Goal: Transaction & Acquisition: Purchase product/service

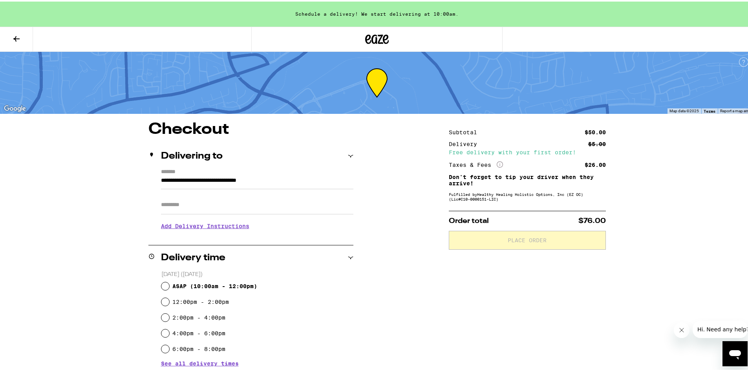
click at [273, 202] on input "Apt/Suite" at bounding box center [257, 203] width 192 height 19
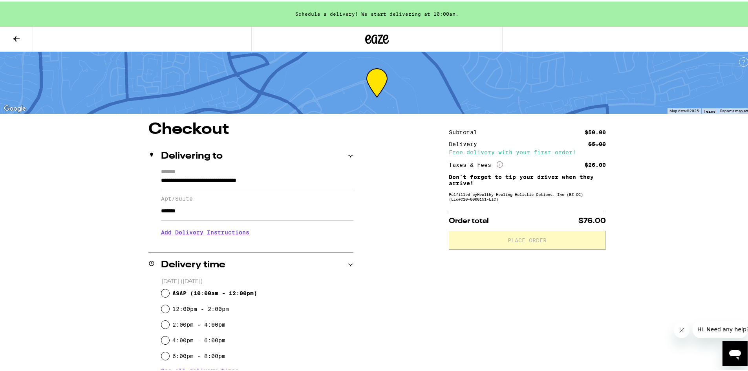
type input "*******"
click at [161, 290] on input "ASAP ( 10:00am - 12:00pm )" at bounding box center [165, 292] width 8 height 8
radio input "true"
click at [416, 296] on div "**********" at bounding box center [376, 336] width 565 height 432
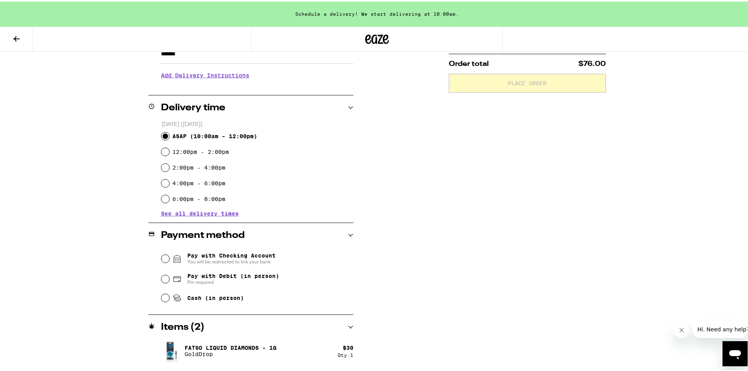
scroll to position [181, 0]
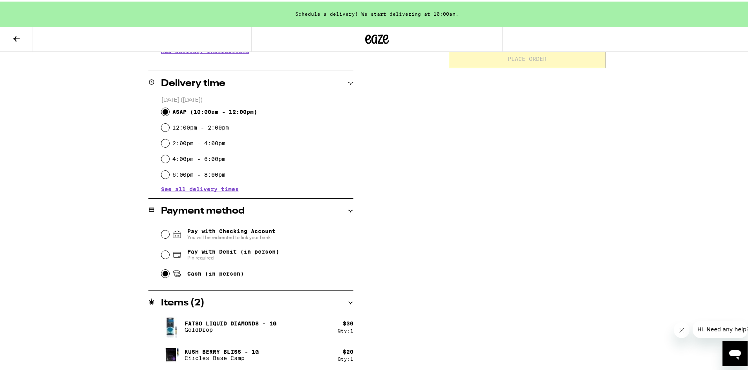
click at [164, 276] on input "Cash (in person)" at bounding box center [165, 272] width 8 height 8
radio input "true"
click at [417, 276] on div "**********" at bounding box center [376, 155] width 565 height 432
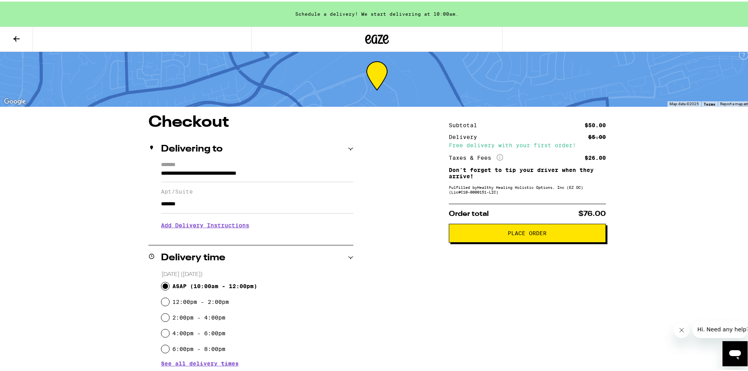
scroll to position [0, 0]
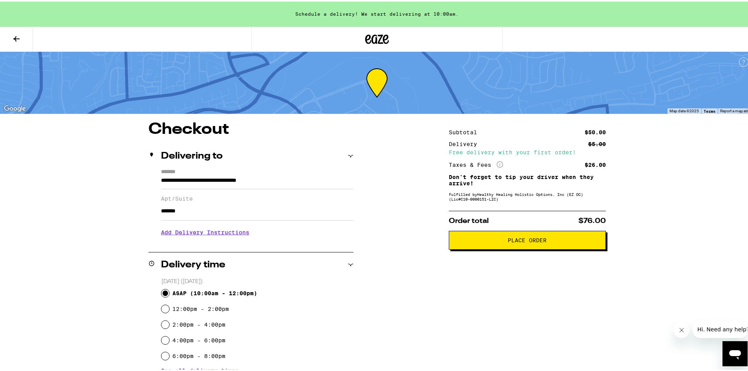
click at [629, 246] on div "**********" at bounding box center [376, 336] width 565 height 432
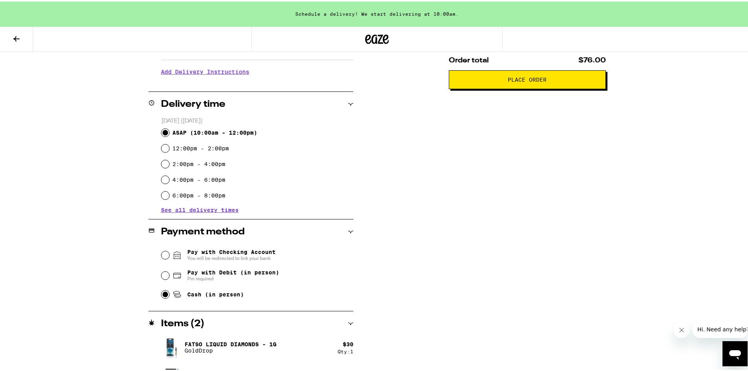
scroll to position [181, 0]
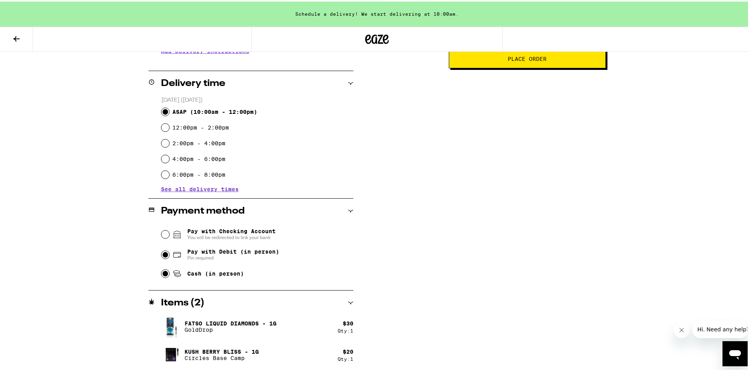
click at [161, 255] on input "Pay with Debit (in person) Pin required" at bounding box center [165, 253] width 8 height 8
radio input "true"
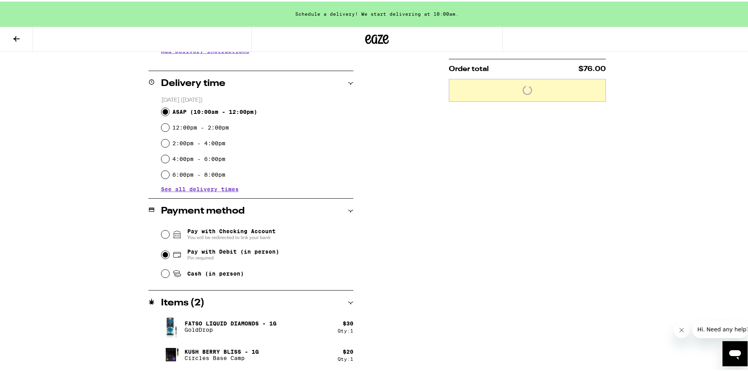
click at [449, 292] on div "Subtotal $50.00 Delivery $5.00 Free delivery with your first order! Taxes & Fee…" at bounding box center [527, 155] width 157 height 432
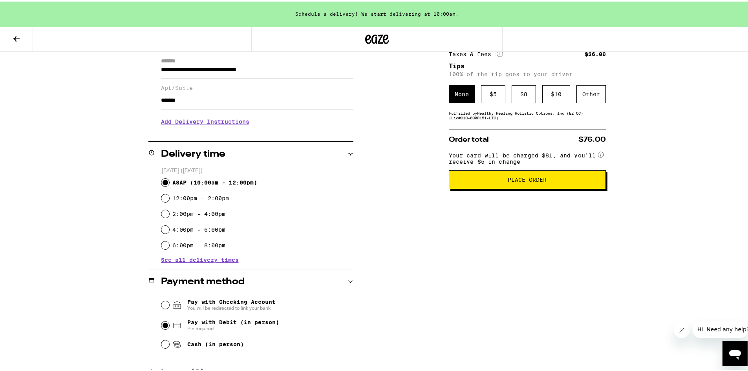
scroll to position [103, 0]
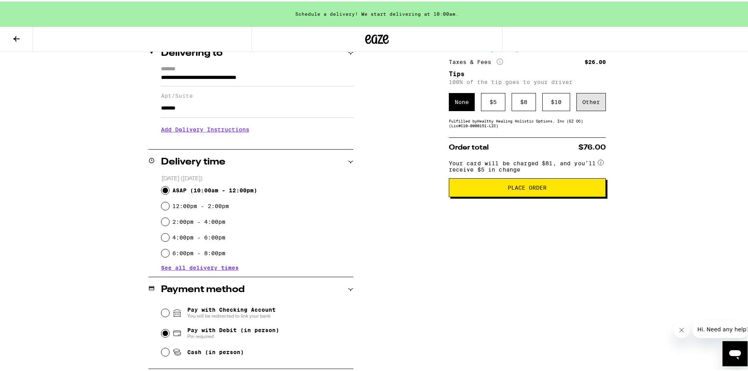
click at [585, 106] on div "Other" at bounding box center [590, 100] width 29 height 18
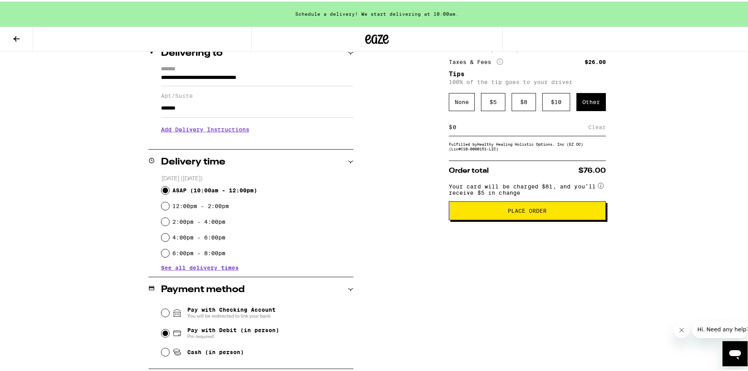
click at [494, 132] on div "$ Clear" at bounding box center [527, 126] width 157 height 18
click at [469, 128] on input at bounding box center [520, 125] width 136 height 7
type input "3"
click at [597, 129] on div "Save" at bounding box center [598, 125] width 14 height 17
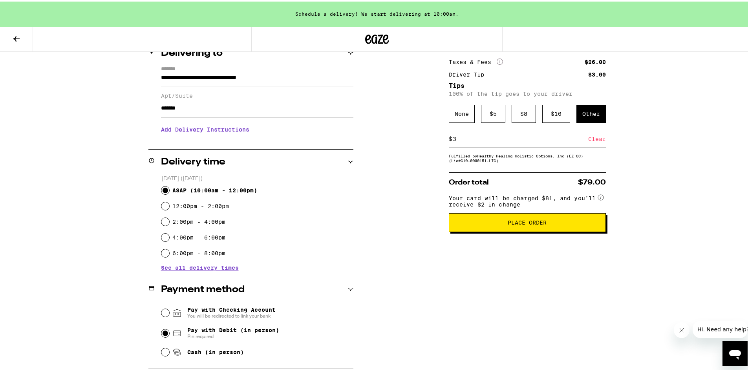
click at [647, 223] on div "**********" at bounding box center [376, 233] width 565 height 432
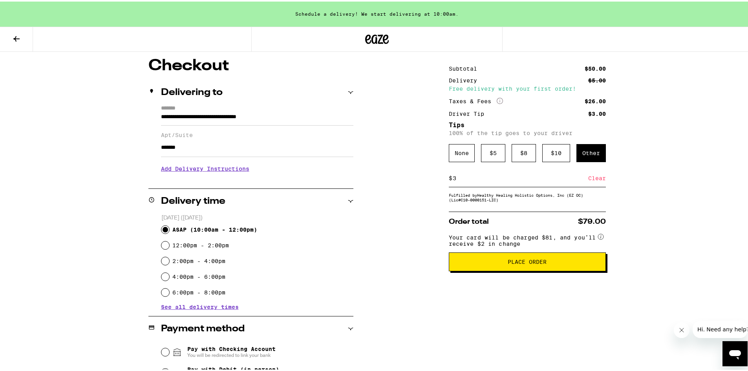
click at [457, 180] on input "3" at bounding box center [520, 176] width 136 height 7
type input "4"
click at [594, 179] on div "Save" at bounding box center [598, 176] width 14 height 17
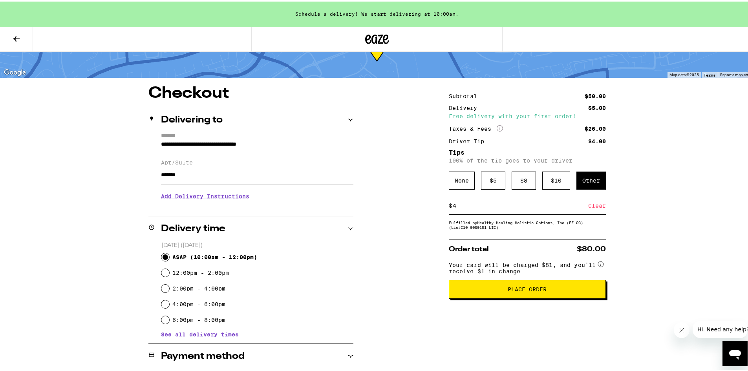
scroll to position [24, 0]
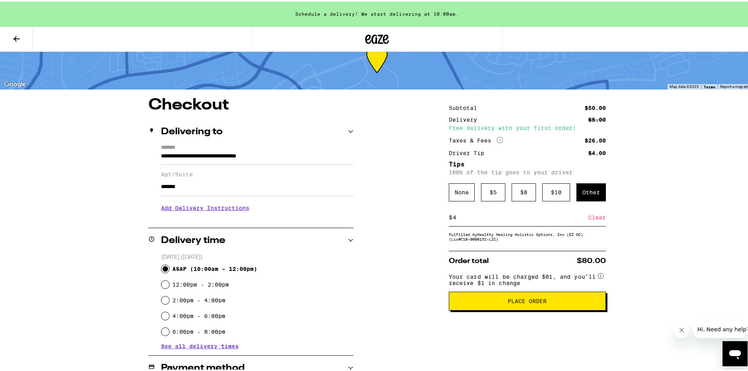
click at [651, 272] on div "**********" at bounding box center [376, 312] width 565 height 432
click at [461, 219] on input "4" at bounding box center [520, 215] width 136 height 7
type input "3"
click at [595, 217] on div "Save" at bounding box center [598, 215] width 14 height 17
click at [453, 217] on input "3" at bounding box center [520, 215] width 136 height 7
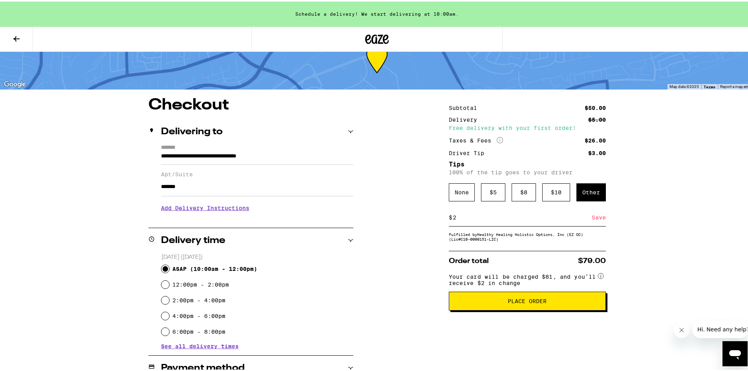
type input "2"
click at [595, 218] on div "Save" at bounding box center [598, 215] width 14 height 17
click at [616, 248] on div "**********" at bounding box center [376, 312] width 565 height 432
click at [560, 307] on button "Place Order" at bounding box center [527, 299] width 157 height 19
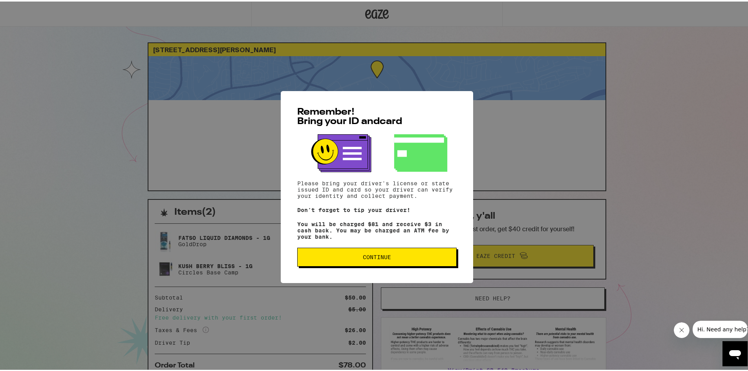
click at [389, 258] on span "Continue" at bounding box center [377, 255] width 146 height 5
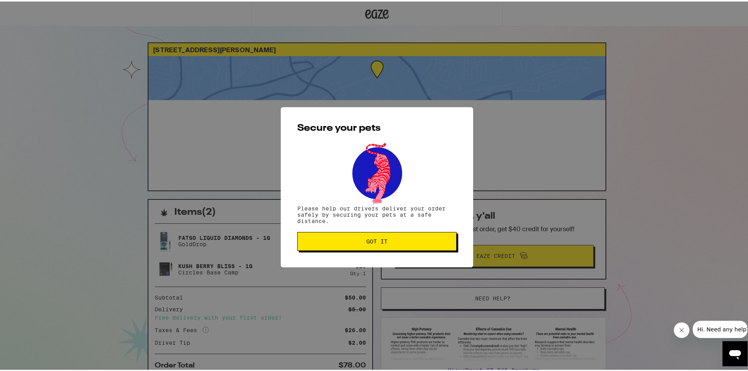
click at [387, 247] on button "Got it" at bounding box center [376, 239] width 159 height 19
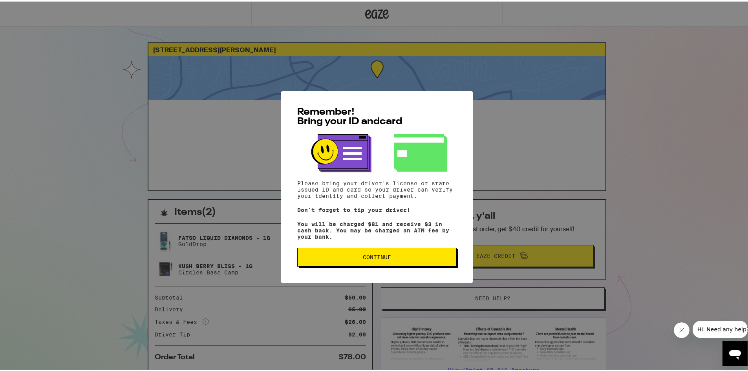
click at [352, 257] on span "Continue" at bounding box center [377, 255] width 146 height 5
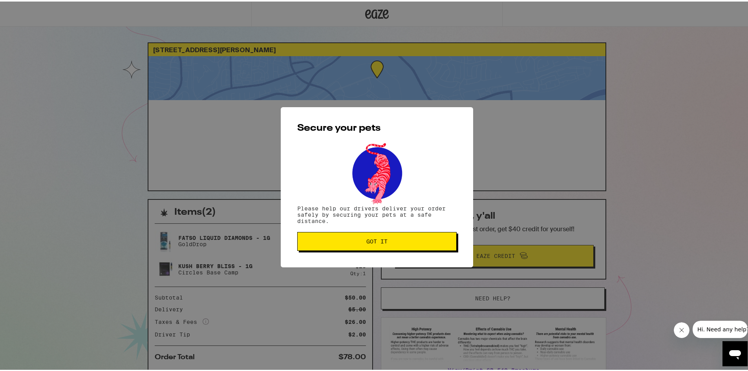
click at [402, 242] on span "Got it" at bounding box center [377, 239] width 146 height 5
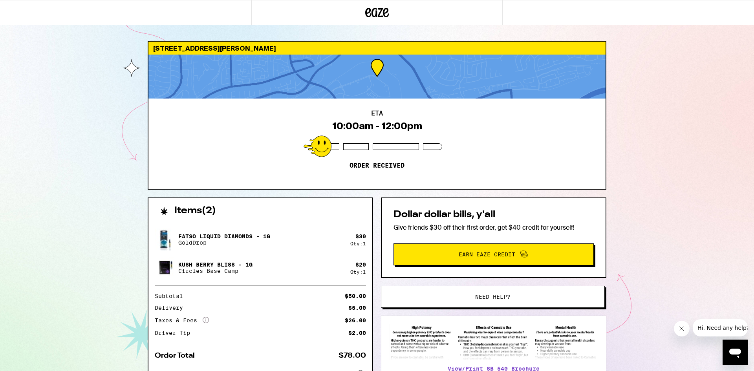
click at [679, 330] on icon "Close message from company" at bounding box center [681, 328] width 6 height 6
click at [647, 169] on div "22865 Savi Ranch Pkwy Yorba Linda 92887 ETA 10:00am - 12:00pm Order received It…" at bounding box center [377, 216] width 754 height 433
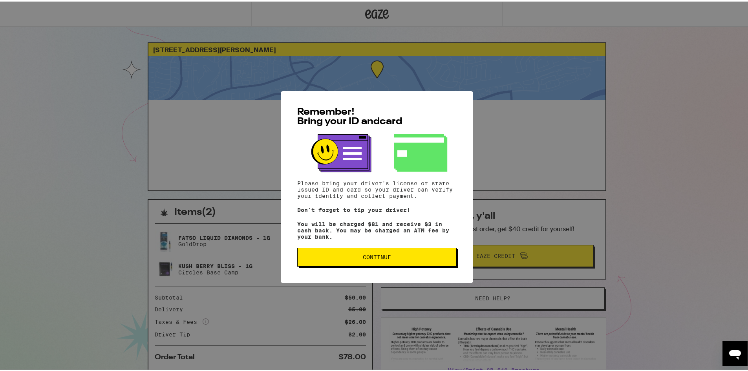
click at [418, 257] on span "Continue" at bounding box center [377, 255] width 146 height 5
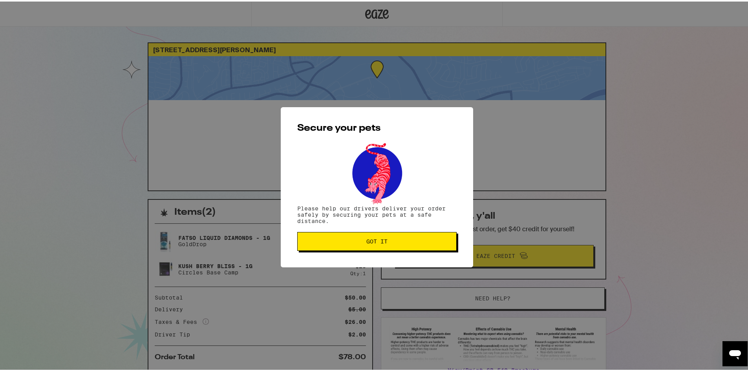
click at [388, 235] on button "Got it" at bounding box center [376, 239] width 159 height 19
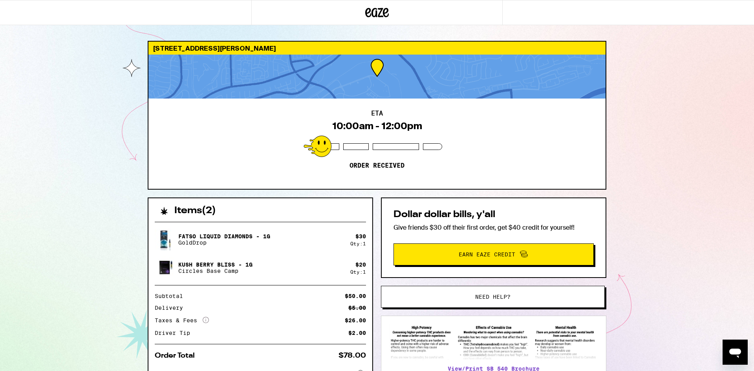
click at [466, 341] on img at bounding box center [493, 342] width 209 height 37
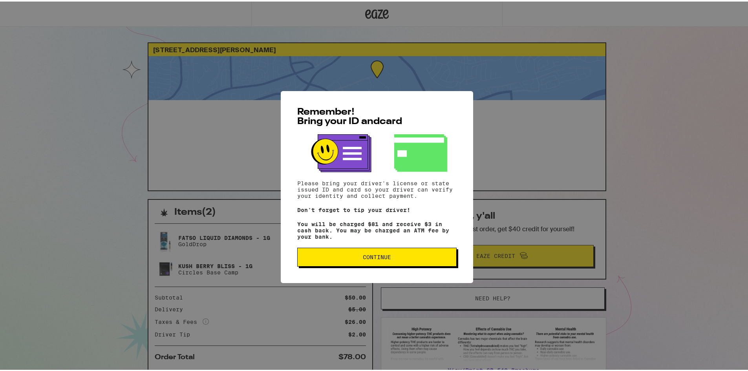
click at [400, 265] on button "Continue" at bounding box center [376, 255] width 159 height 19
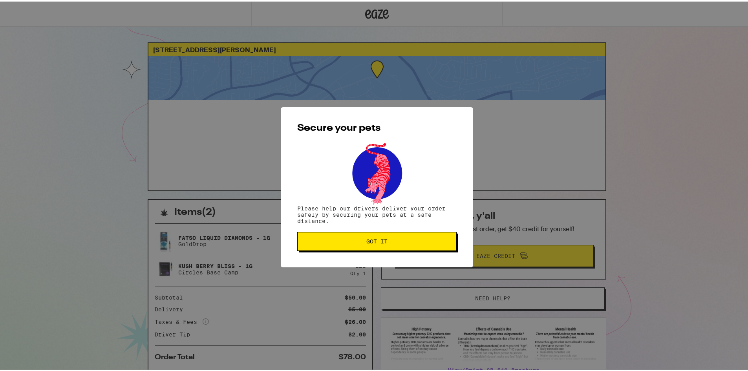
click at [316, 243] on span "Got it" at bounding box center [377, 239] width 146 height 5
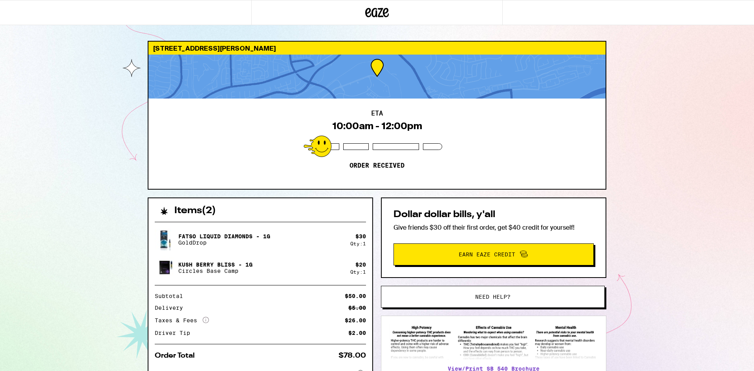
click at [164, 236] on img at bounding box center [166, 239] width 22 height 28
click at [192, 237] on p "Fatso Liquid Diamonds - 1g" at bounding box center [224, 236] width 92 height 6
click at [378, 15] on icon at bounding box center [377, 12] width 12 height 9
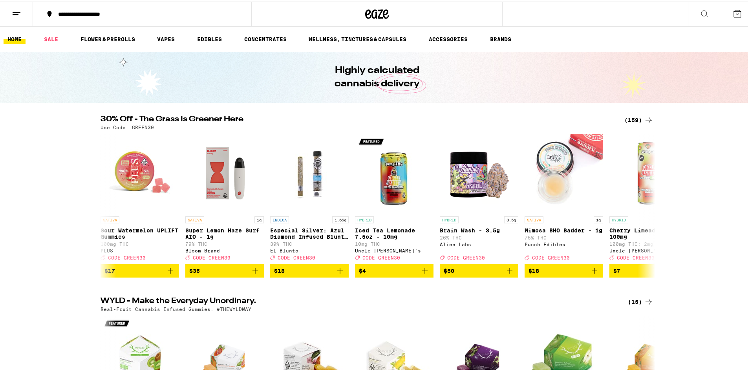
click at [164, 43] on ul "HOME SALE FLOWER & PREROLLS VAPES EDIBLES CONCENTRATES WELLNESS, TINCTURES & CA…" at bounding box center [377, 37] width 754 height 25
click at [164, 40] on link "VAPES" at bounding box center [166, 37] width 26 height 9
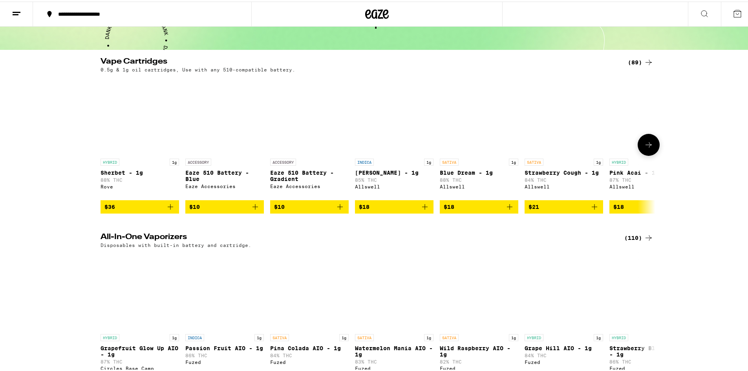
scroll to position [39, 0]
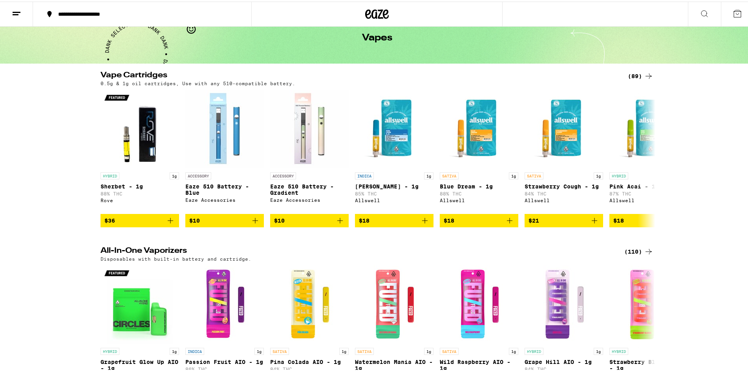
click at [639, 75] on div "(89)" at bounding box center [641, 74] width 26 height 9
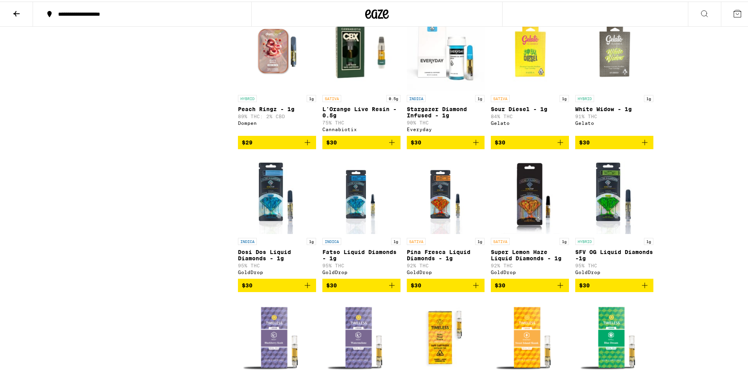
scroll to position [1138, 0]
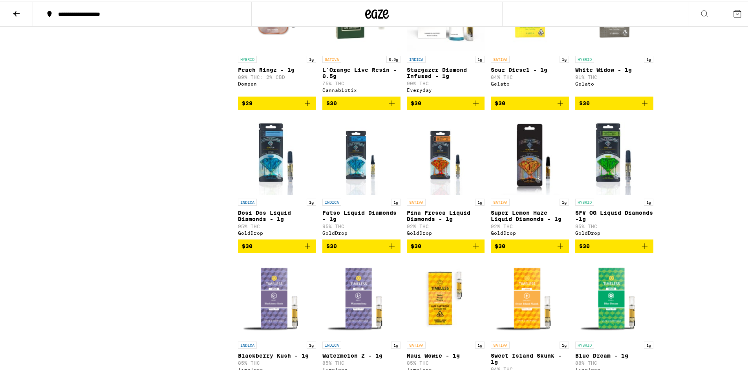
click at [349, 193] on img "Open page for Fatso Liquid Diamonds - 1g from GoldDrop" at bounding box center [361, 154] width 63 height 78
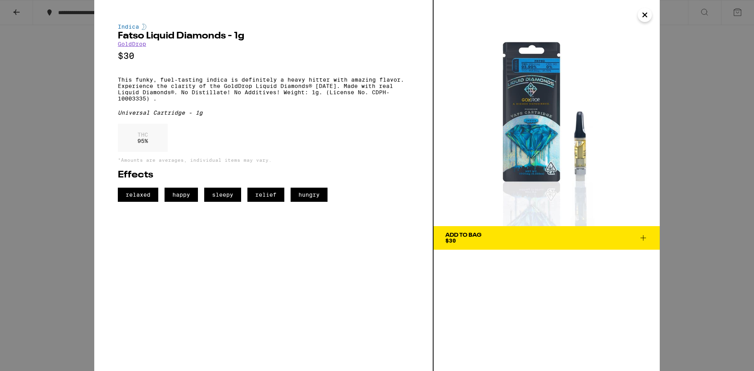
click at [640, 16] on icon "Close" at bounding box center [644, 15] width 9 height 12
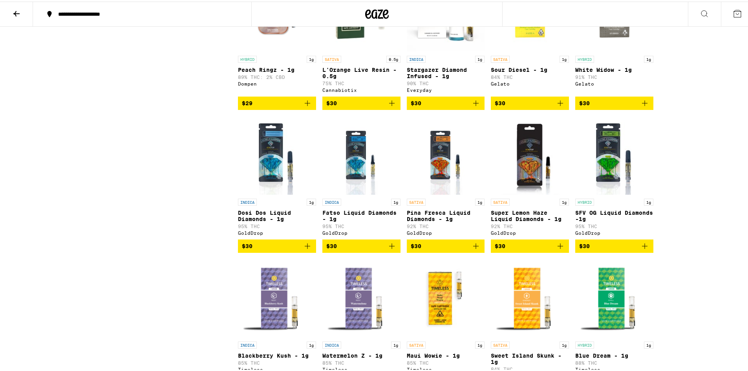
click at [274, 192] on img "Open page for Dosi Dos Liquid Diamonds - 1g from GoldDrop" at bounding box center [277, 154] width 75 height 78
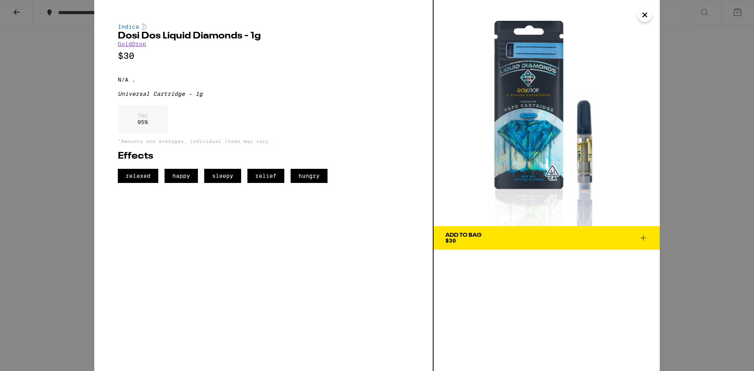
click at [645, 16] on icon "Close" at bounding box center [644, 15] width 4 height 4
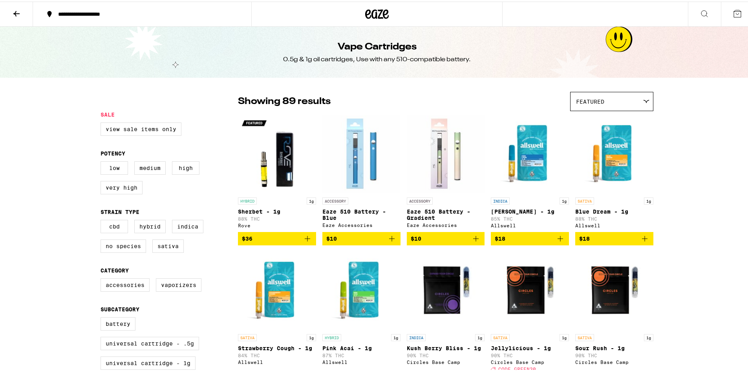
click at [732, 10] on icon at bounding box center [736, 11] width 9 height 9
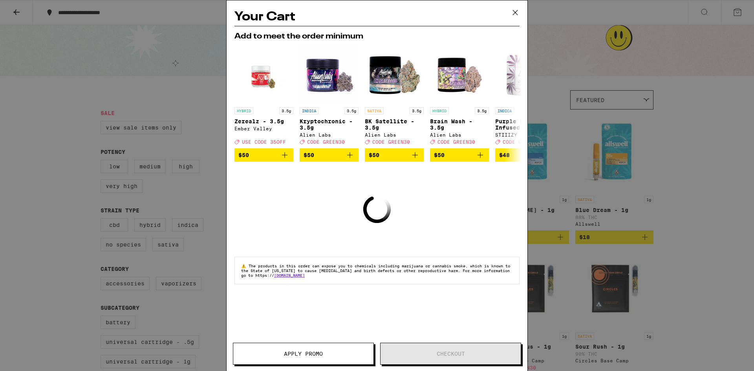
click at [517, 15] on icon at bounding box center [515, 13] width 12 height 12
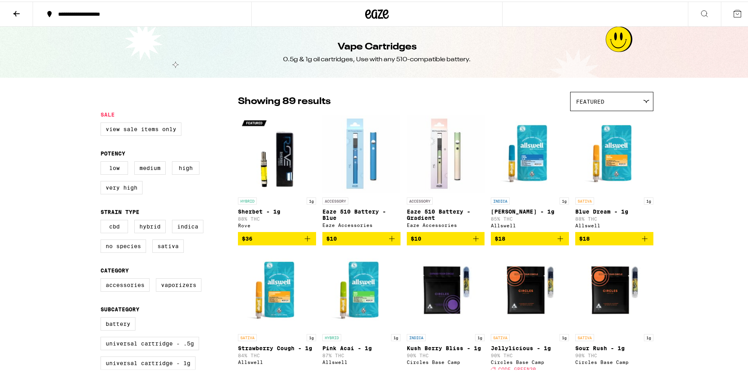
click at [13, 11] on icon at bounding box center [16, 11] width 9 height 9
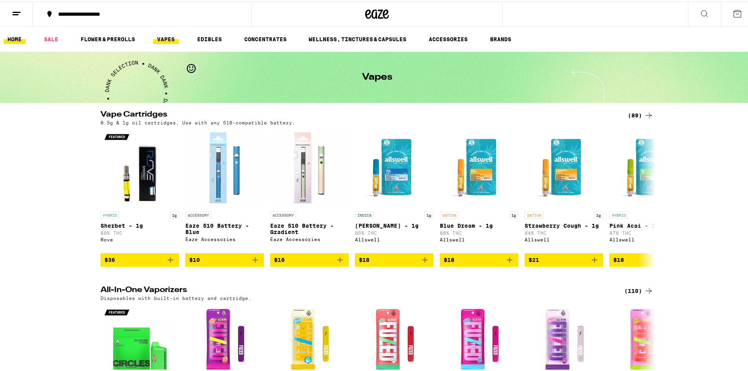
click at [17, 35] on link "HOME" at bounding box center [15, 37] width 22 height 9
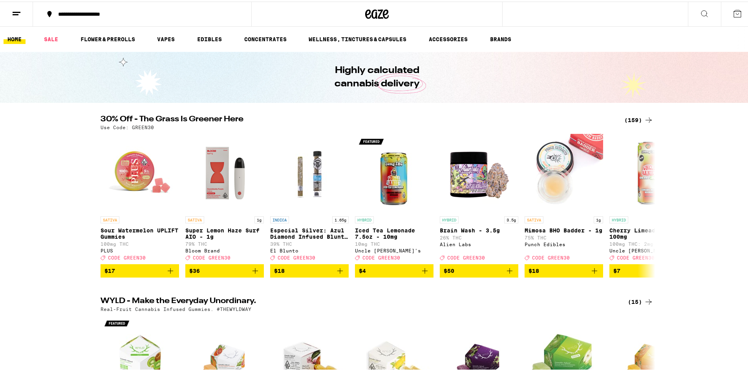
scroll to position [163, 0]
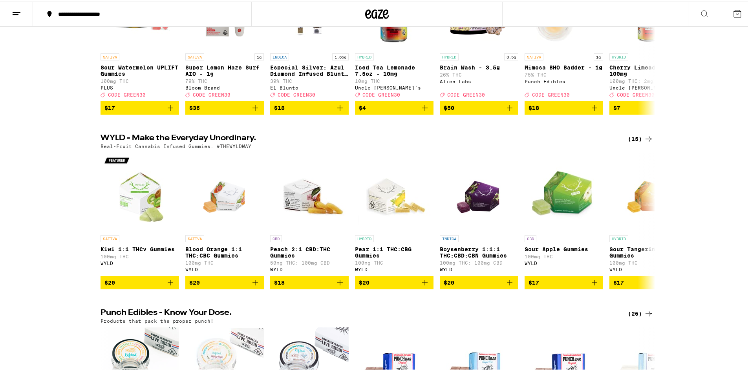
click at [745, 267] on div "WYLD - Make the Everyday Unordinary. (15) Real-Fruit Cannabis Infused Gummies. …" at bounding box center [377, 210] width 754 height 155
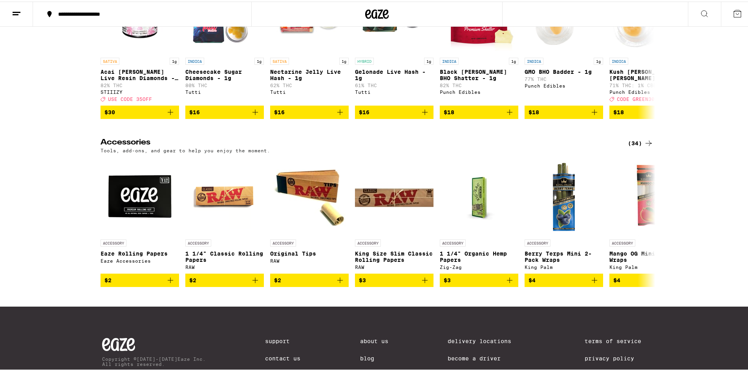
scroll to position [3630, 0]
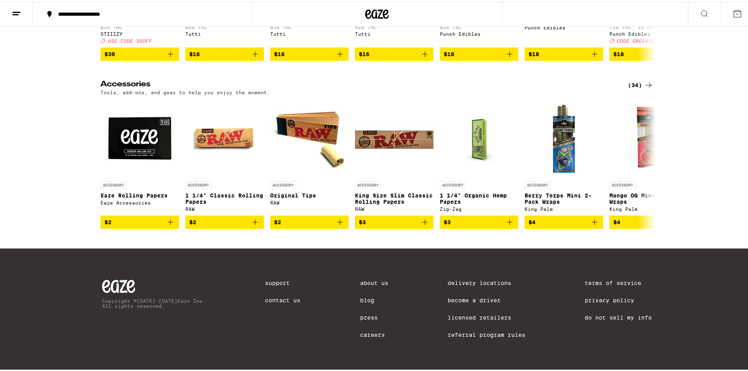
click at [461, 297] on link "Become a Driver" at bounding box center [486, 299] width 78 height 6
